Goal: Book appointment/travel/reservation

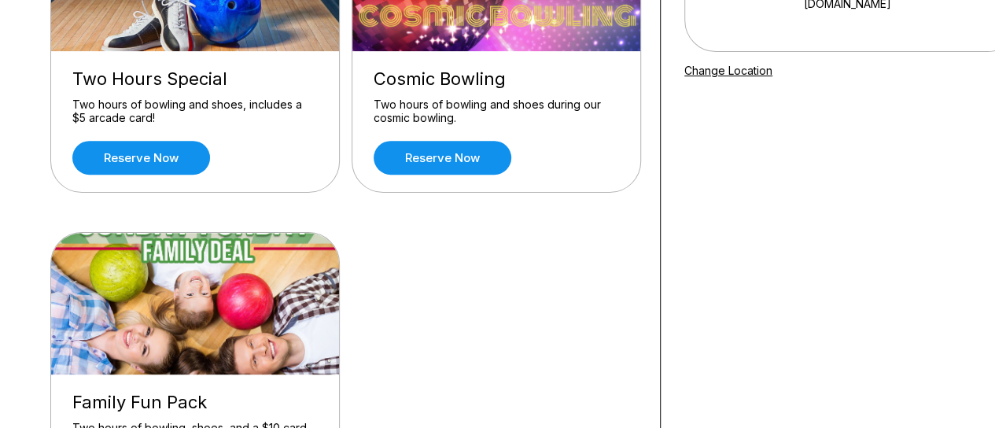
scroll to position [157, 0]
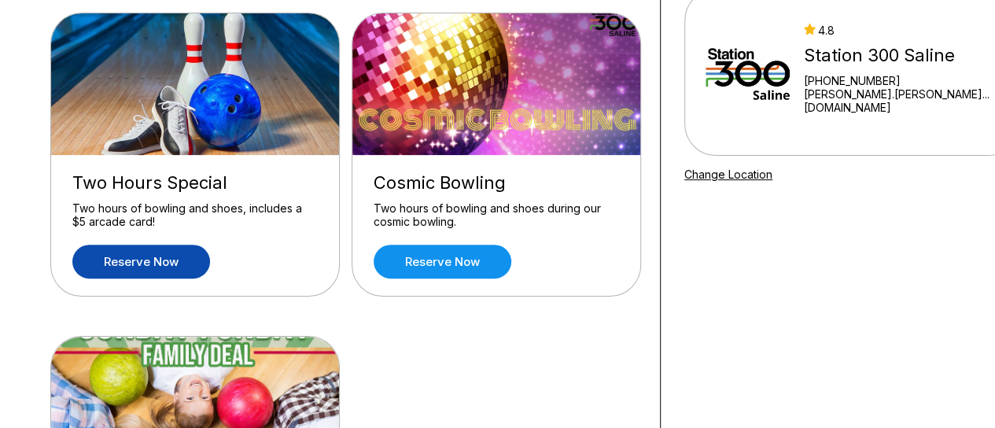
click at [151, 265] on link "Reserve now" at bounding box center [141, 261] width 138 height 34
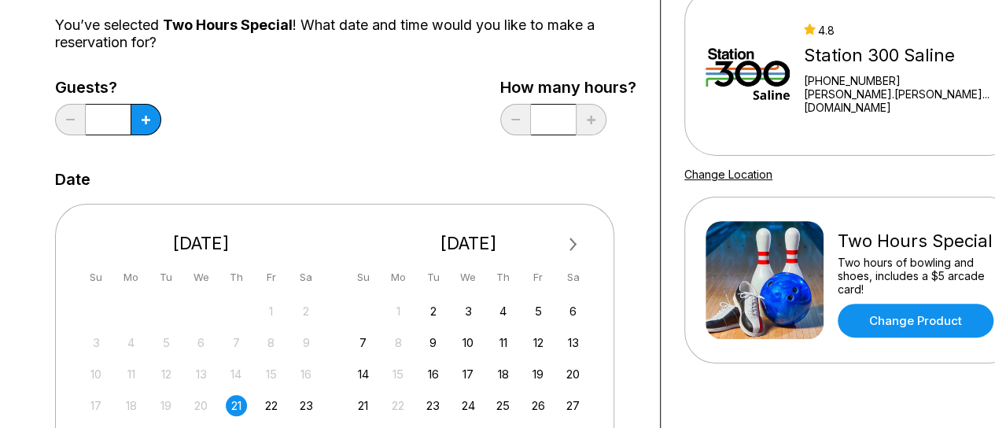
scroll to position [0, 0]
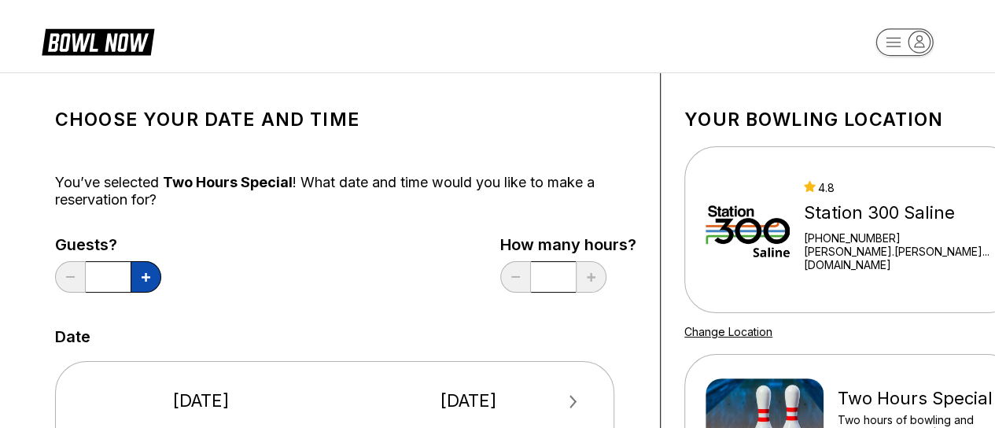
click at [149, 280] on icon at bounding box center [146, 277] width 9 height 9
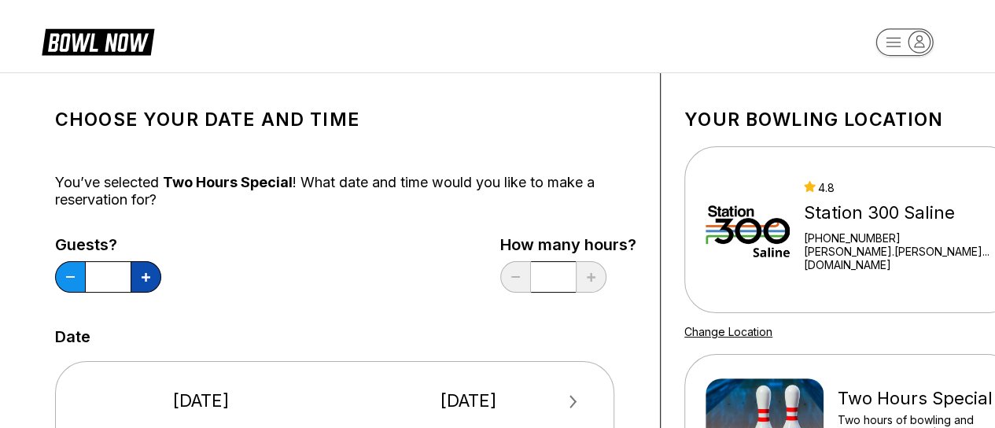
click at [149, 280] on icon at bounding box center [146, 277] width 9 height 9
type input "*"
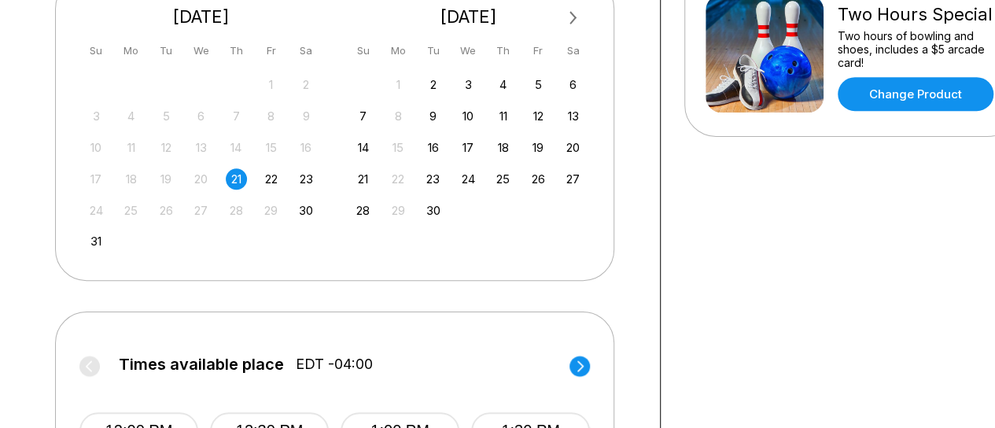
scroll to position [550, 0]
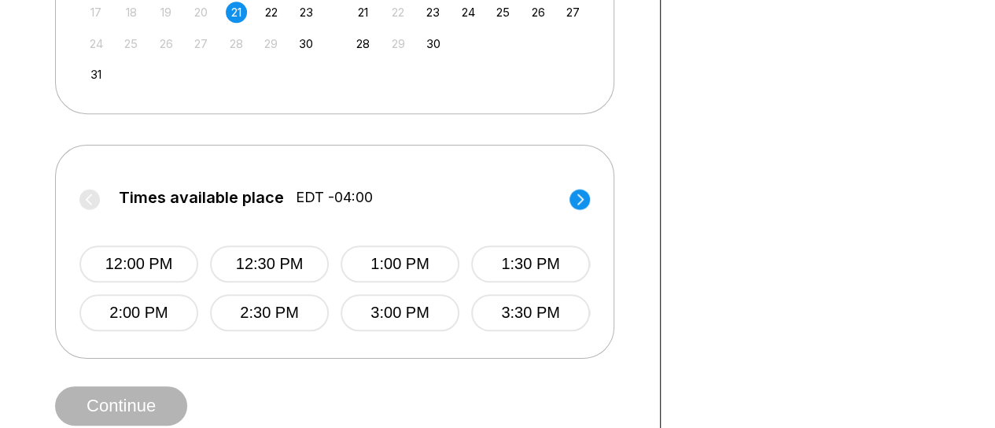
click at [582, 200] on circle at bounding box center [579, 199] width 20 height 20
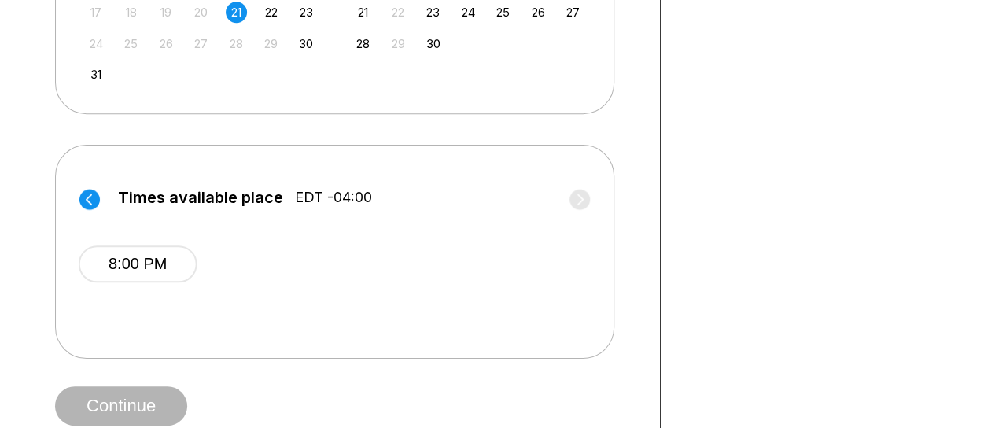
click at [84, 193] on circle at bounding box center [89, 199] width 20 height 20
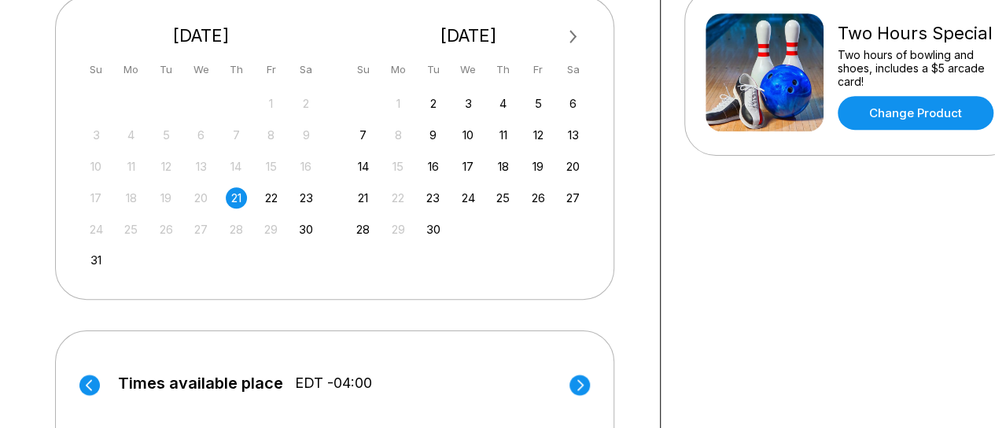
scroll to position [393, 0]
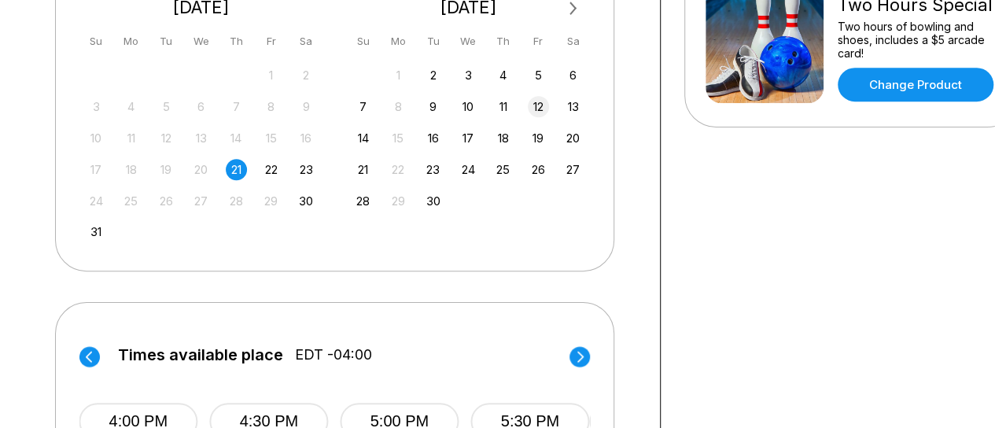
click at [538, 103] on div "12" at bounding box center [538, 106] width 21 height 21
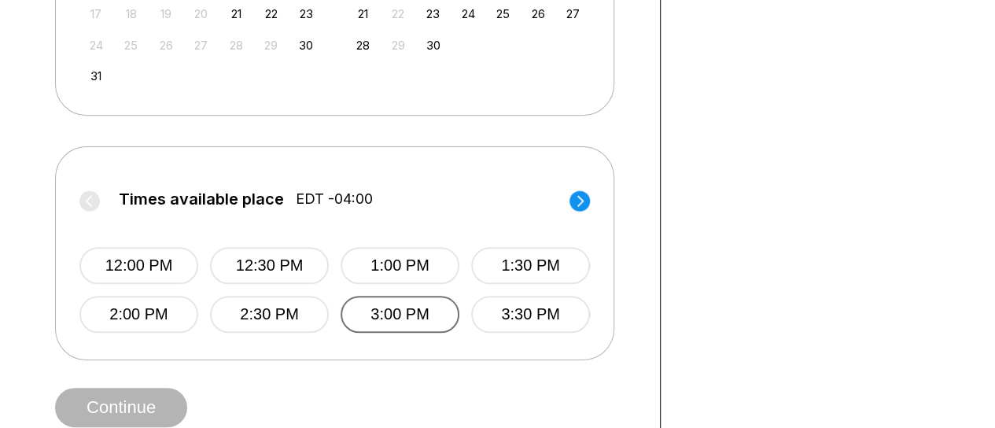
scroll to position [550, 0]
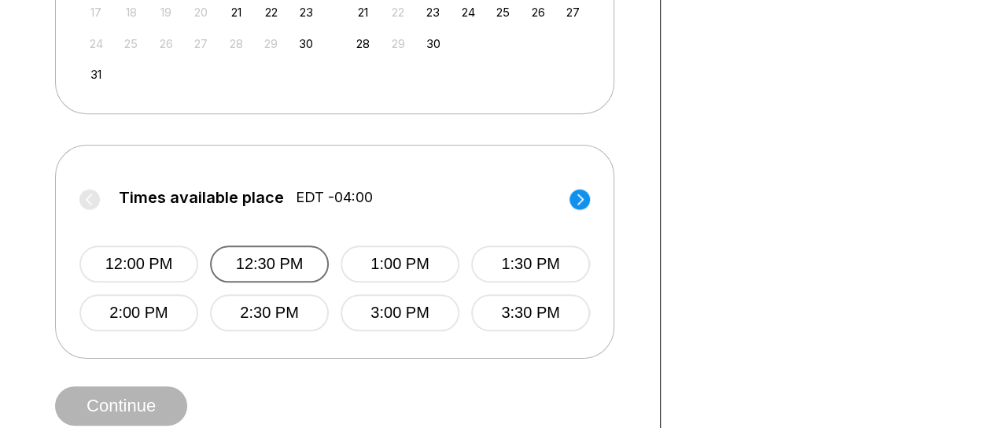
click at [268, 268] on button "12:30 PM" at bounding box center [269, 263] width 119 height 37
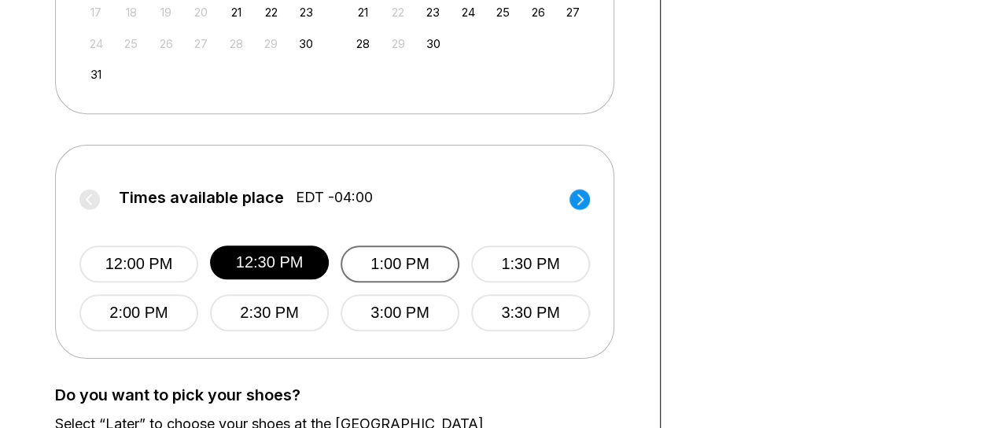
click at [419, 269] on button "1:00 PM" at bounding box center [399, 263] width 119 height 37
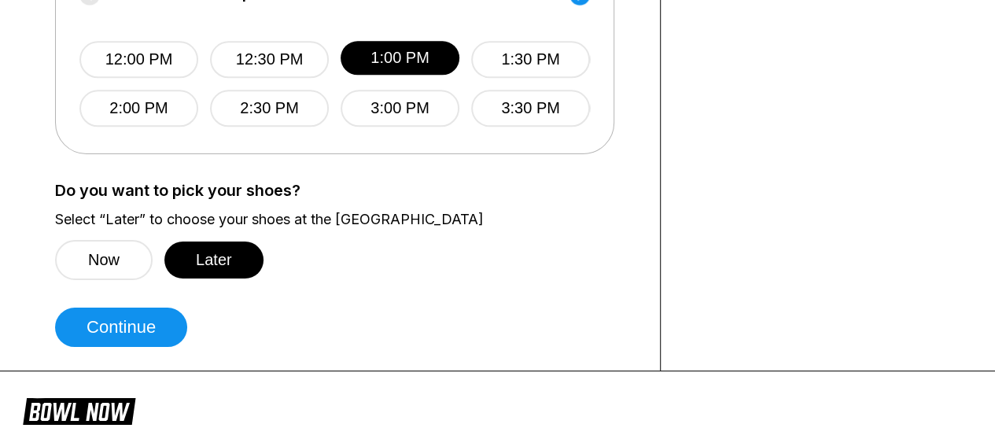
scroll to position [786, 0]
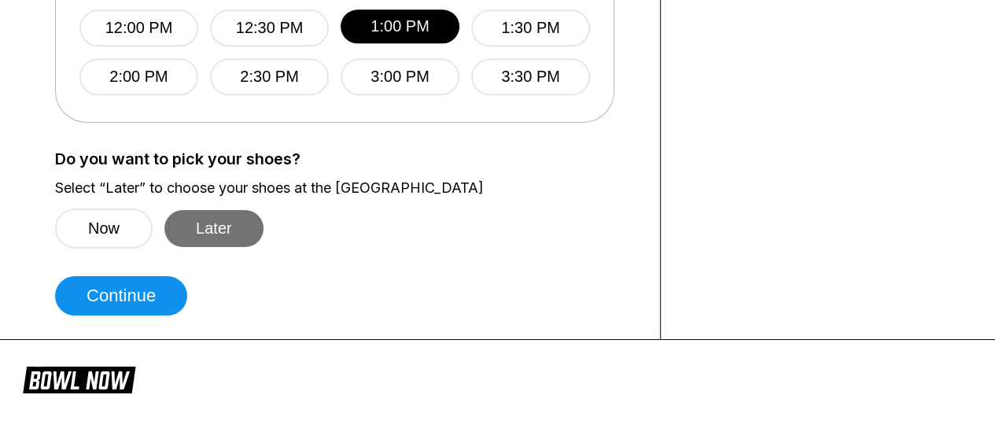
click at [227, 222] on button "Later" at bounding box center [213, 228] width 99 height 37
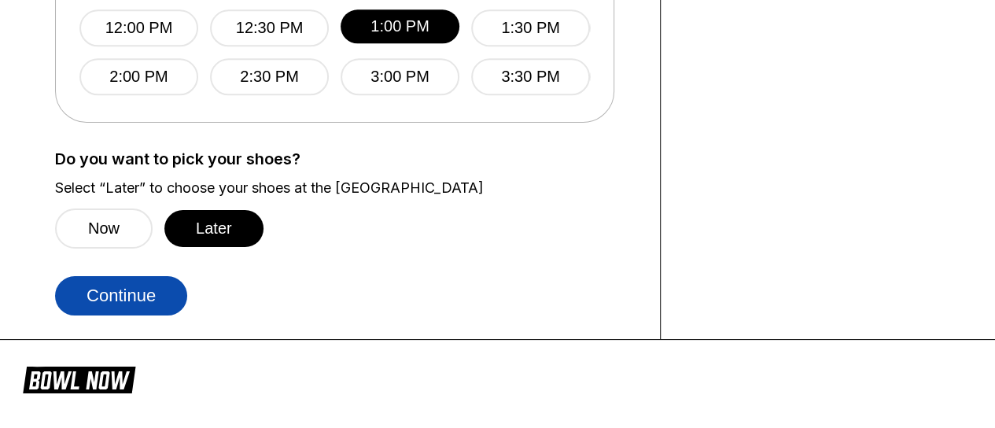
click at [136, 300] on button "Continue" at bounding box center [121, 295] width 132 height 39
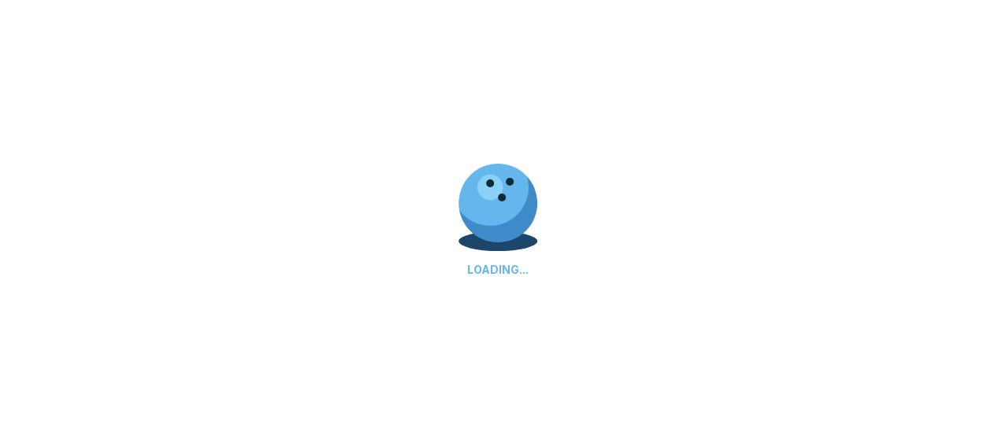
scroll to position [0, 0]
select select "**"
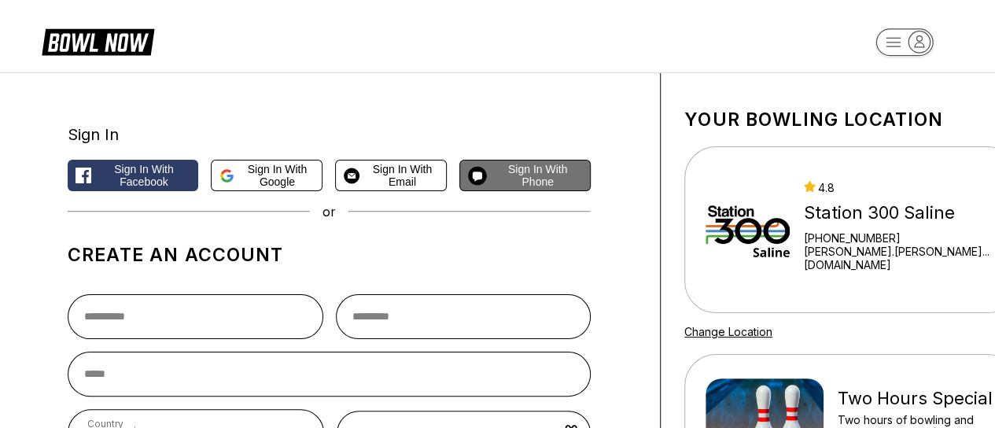
click at [525, 175] on span "Sign in with Phone" at bounding box center [537, 175] width 89 height 25
select select "**"
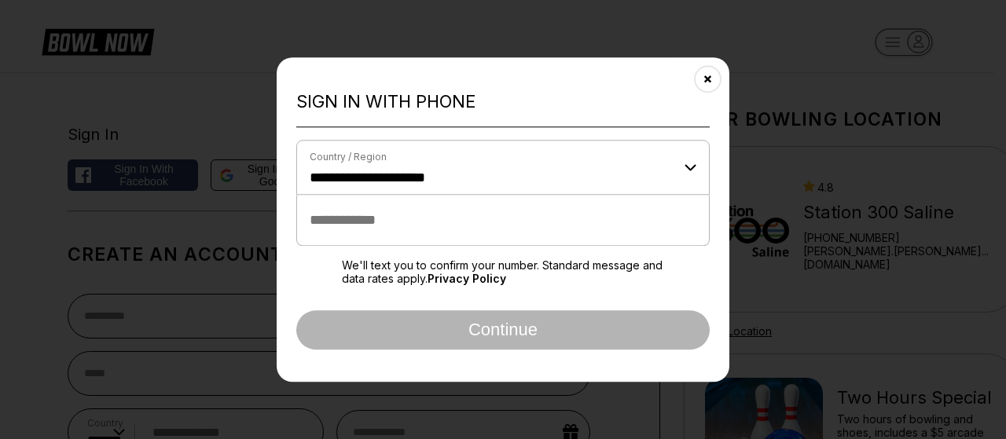
click at [392, 233] on input "tel" at bounding box center [503, 220] width 414 height 51
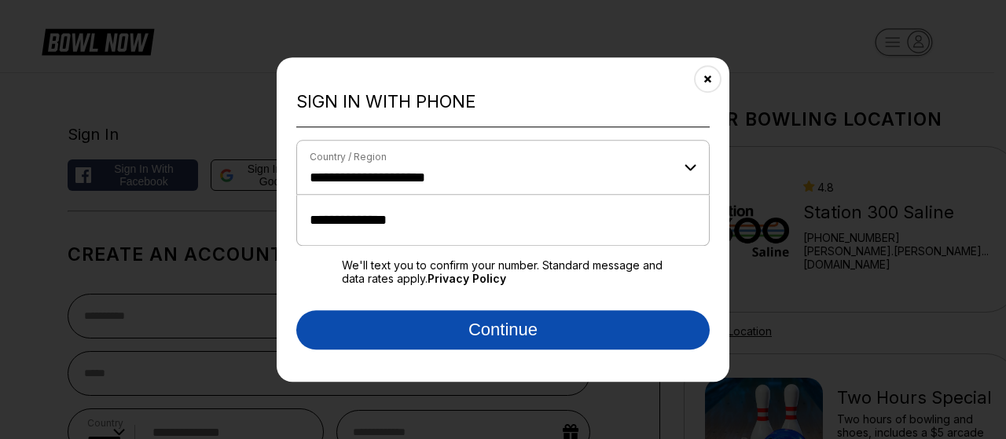
type input "**********"
click at [528, 335] on button "Continue" at bounding box center [503, 330] width 414 height 39
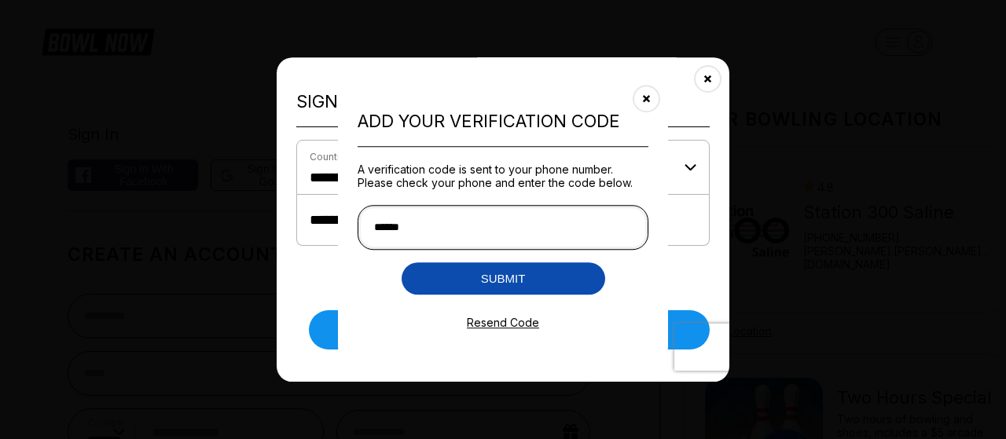
type input "******"
click at [487, 278] on button "Submit" at bounding box center [504, 279] width 204 height 32
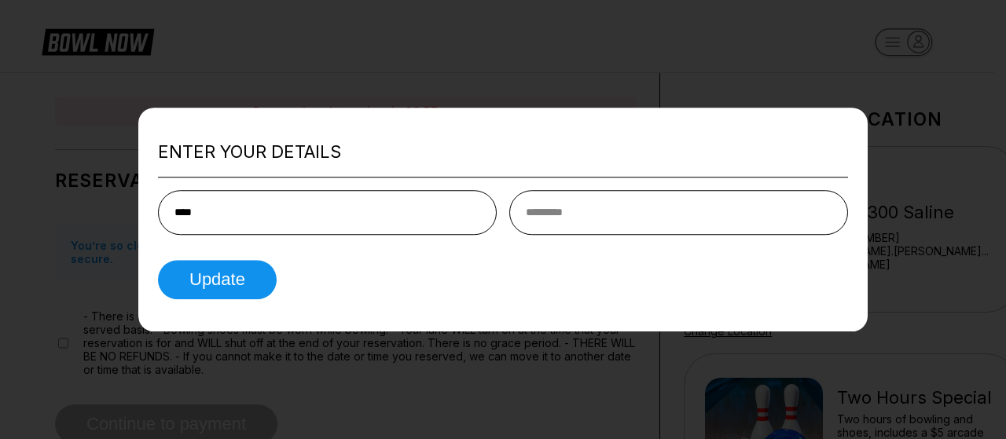
type input "****"
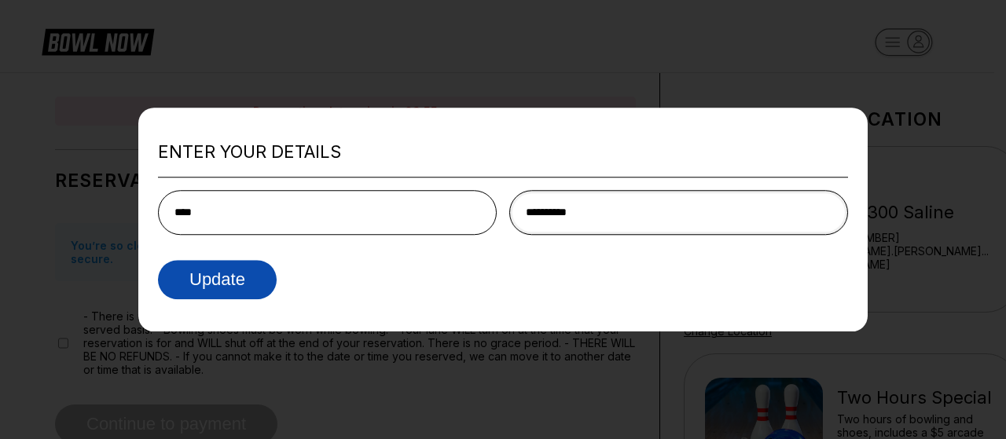
type input "*********"
click at [248, 273] on button "Update" at bounding box center [217, 279] width 119 height 39
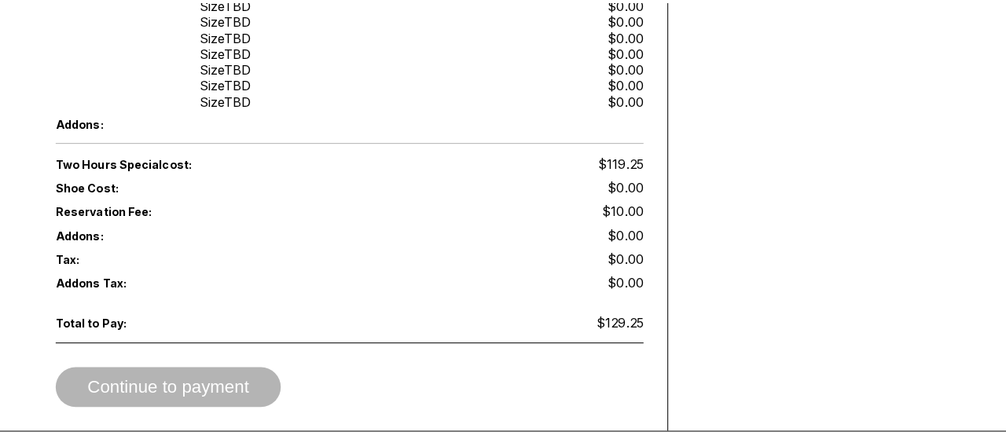
scroll to position [550, 0]
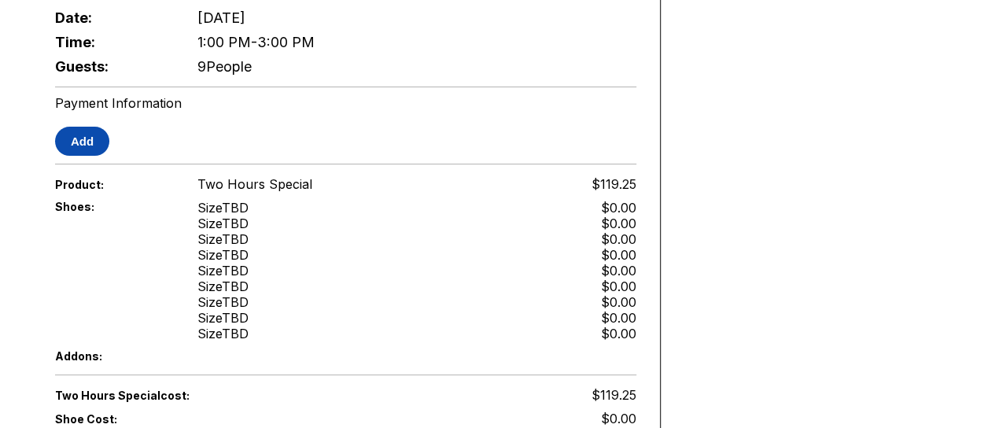
click at [86, 131] on button "Add" at bounding box center [82, 141] width 54 height 29
